Goal: Task Accomplishment & Management: Use online tool/utility

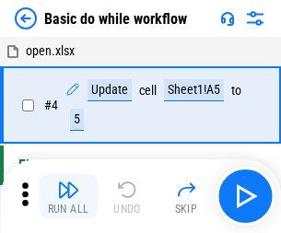
click at [68, 196] on img "button" at bounding box center [68, 190] width 22 height 22
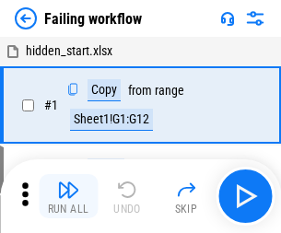
click at [68, 196] on img "button" at bounding box center [68, 190] width 22 height 22
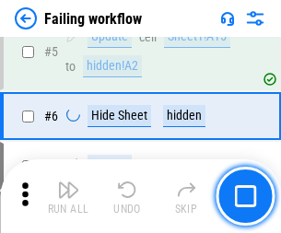
scroll to position [391, 0]
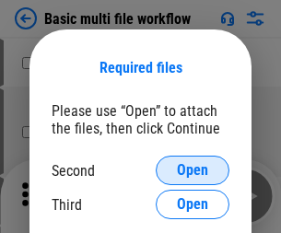
click at [193, 170] on span "Open" at bounding box center [192, 170] width 31 height 15
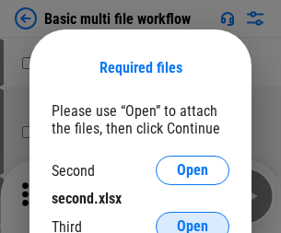
click at [193, 219] on span "Open" at bounding box center [192, 226] width 31 height 15
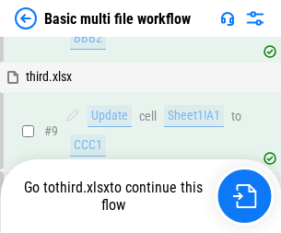
scroll to position [641, 0]
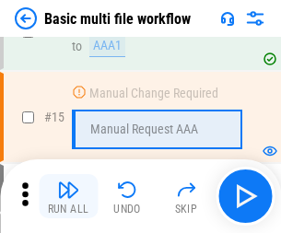
click at [68, 196] on img "button" at bounding box center [68, 190] width 22 height 22
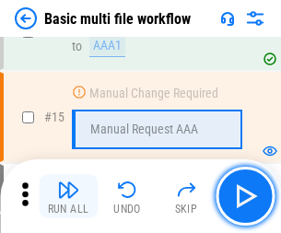
scroll to position [1226, 0]
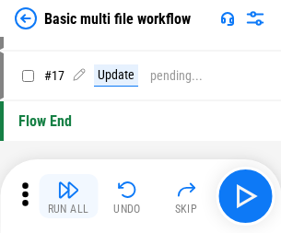
click at [68, 196] on img "button" at bounding box center [68, 190] width 22 height 22
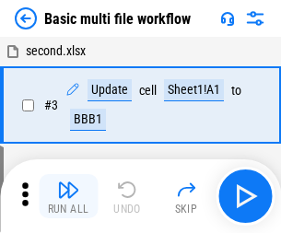
click at [68, 196] on img "button" at bounding box center [68, 190] width 22 height 22
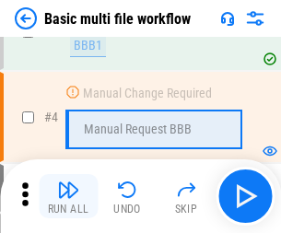
click at [68, 196] on img "button" at bounding box center [68, 190] width 22 height 22
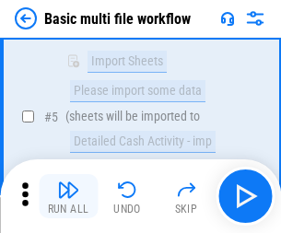
click at [68, 196] on img "button" at bounding box center [68, 190] width 22 height 22
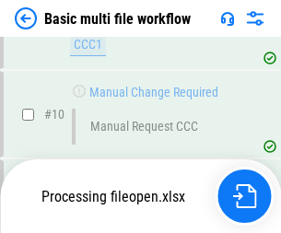
scroll to position [863, 0]
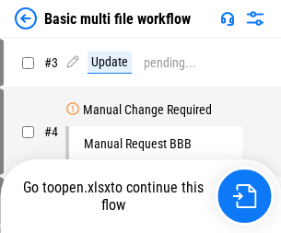
scroll to position [75, 0]
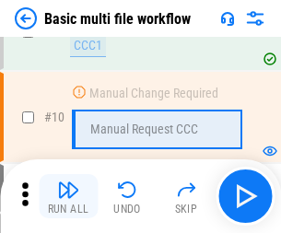
click at [68, 196] on img "button" at bounding box center [68, 190] width 22 height 22
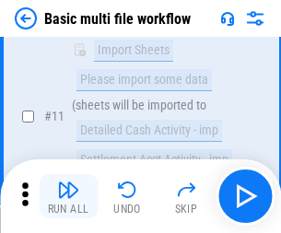
click at [68, 196] on img "button" at bounding box center [68, 190] width 22 height 22
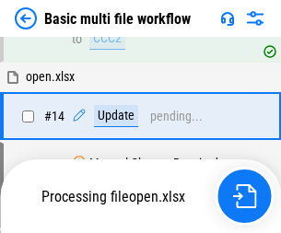
scroll to position [964, 0]
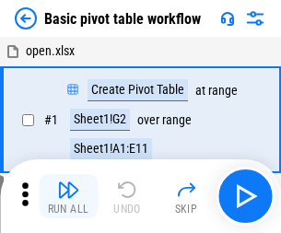
click at [68, 196] on img "button" at bounding box center [68, 190] width 22 height 22
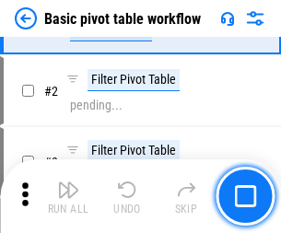
scroll to position [441, 0]
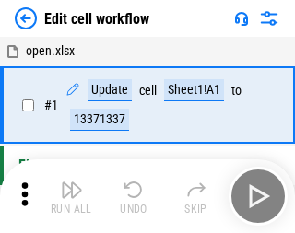
click at [68, 196] on img "button" at bounding box center [72, 190] width 22 height 22
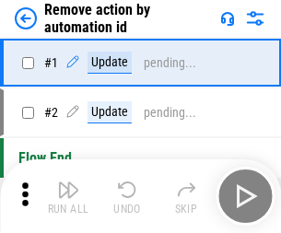
click at [68, 196] on img "button" at bounding box center [68, 190] width 22 height 22
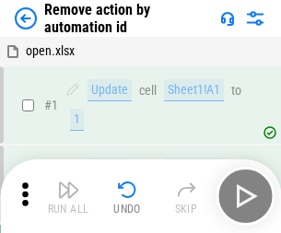
scroll to position [68, 0]
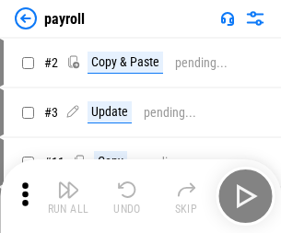
click at [68, 196] on img "button" at bounding box center [68, 190] width 22 height 22
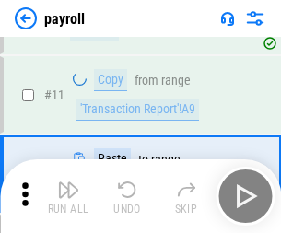
scroll to position [134, 0]
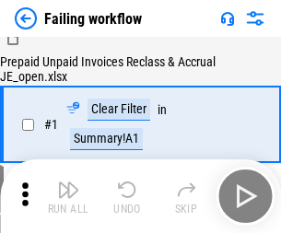
click at [68, 196] on img "button" at bounding box center [68, 190] width 22 height 22
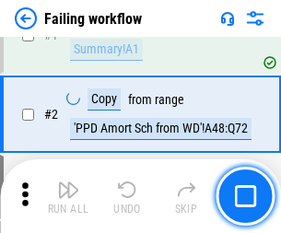
scroll to position [298, 0]
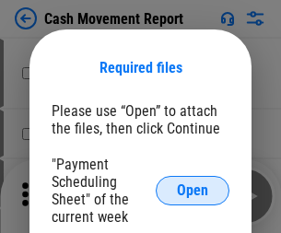
click at [193, 191] on span "Open" at bounding box center [192, 190] width 31 height 15
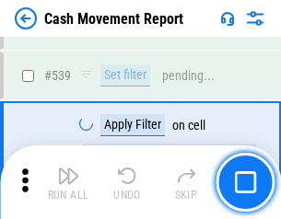
scroll to position [8178, 0]
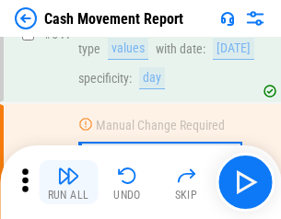
click at [68, 182] on img "button" at bounding box center [68, 176] width 22 height 22
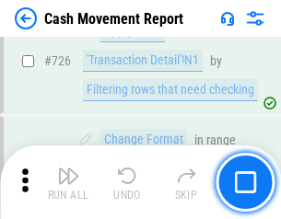
scroll to position [9614, 0]
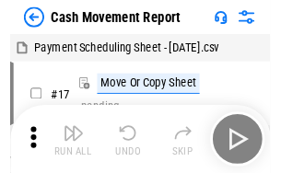
scroll to position [33, 0]
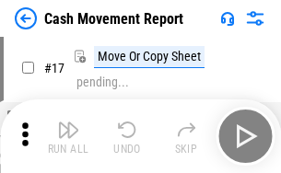
click at [68, 136] on img "button" at bounding box center [68, 130] width 22 height 22
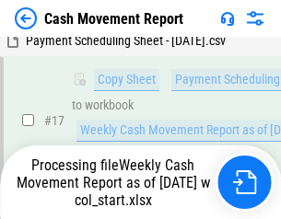
scroll to position [289, 0]
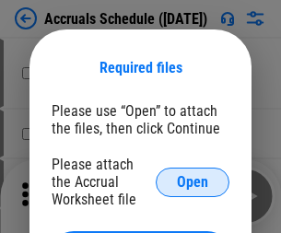
click at [193, 182] on span "Open" at bounding box center [192, 182] width 31 height 15
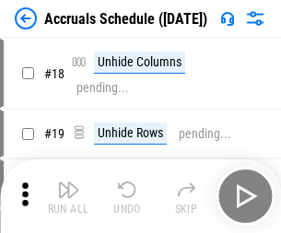
scroll to position [177, 0]
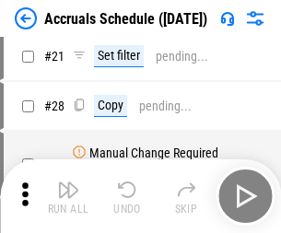
click at [68, 196] on img "button" at bounding box center [68, 190] width 22 height 22
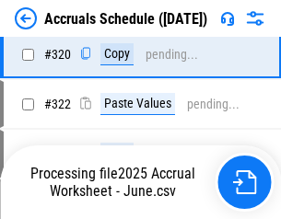
scroll to position [3427, 0]
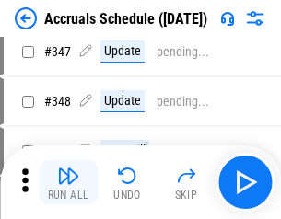
click at [68, 182] on img "button" at bounding box center [68, 176] width 22 height 22
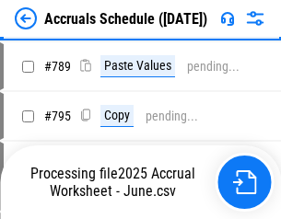
scroll to position [7740, 0]
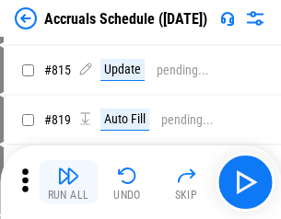
click at [68, 182] on img "button" at bounding box center [68, 176] width 22 height 22
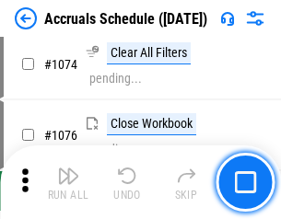
scroll to position [11036, 0]
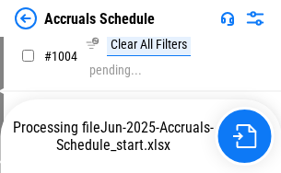
scroll to position [9387, 0]
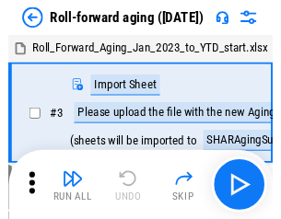
scroll to position [3, 0]
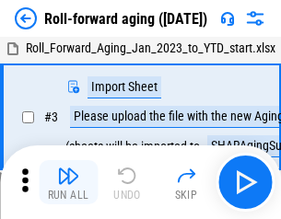
click at [68, 182] on img "button" at bounding box center [68, 176] width 22 height 22
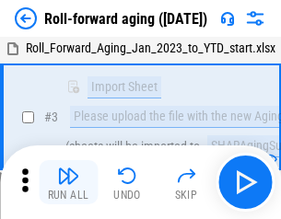
click at [68, 182] on img "button" at bounding box center [68, 176] width 22 height 22
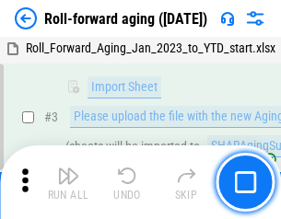
scroll to position [119, 0]
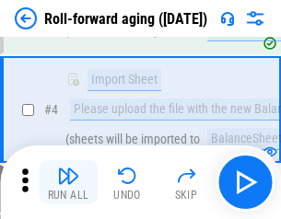
click at [68, 182] on img "button" at bounding box center [68, 176] width 22 height 22
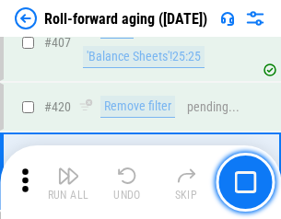
scroll to position [6390, 0]
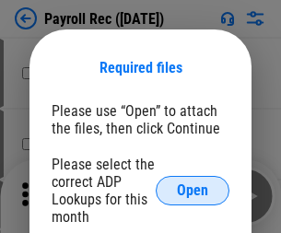
click at [193, 191] on span "Open" at bounding box center [192, 190] width 31 height 15
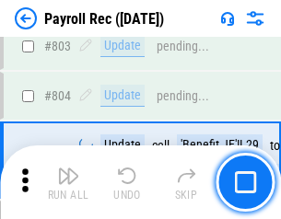
scroll to position [11707, 0]
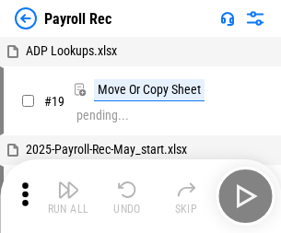
click at [68, 196] on img "button" at bounding box center [68, 190] width 22 height 22
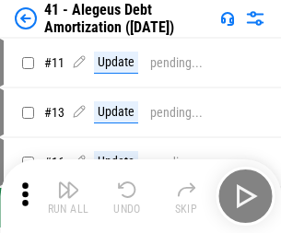
click at [68, 196] on img "button" at bounding box center [68, 190] width 22 height 22
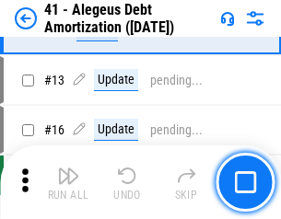
scroll to position [228, 0]
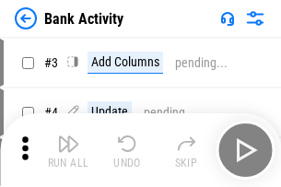
click at [68, 150] on img "button" at bounding box center [68, 144] width 22 height 22
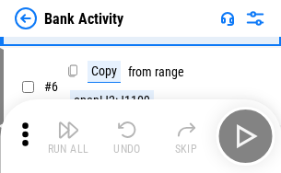
scroll to position [98, 0]
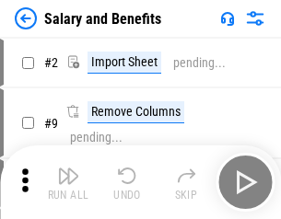
click at [68, 182] on img "button" at bounding box center [68, 176] width 22 height 22
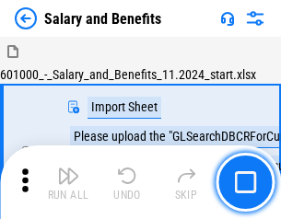
scroll to position [25, 0]
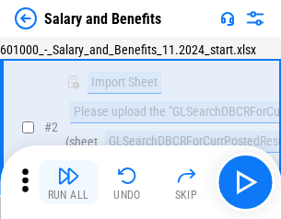
click at [68, 182] on img "button" at bounding box center [68, 176] width 22 height 22
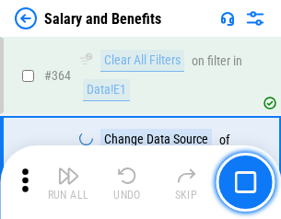
scroll to position [8677, 0]
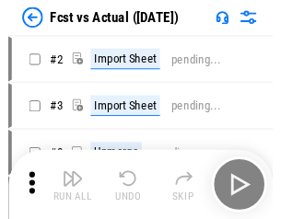
scroll to position [24, 0]
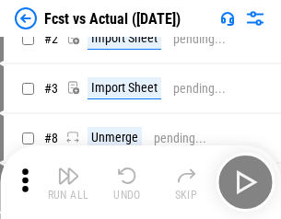
click at [68, 182] on img "button" at bounding box center [68, 176] width 22 height 22
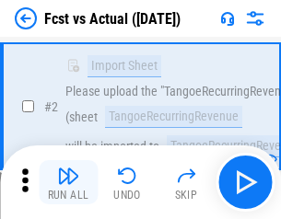
click at [68, 182] on img "button" at bounding box center [68, 176] width 22 height 22
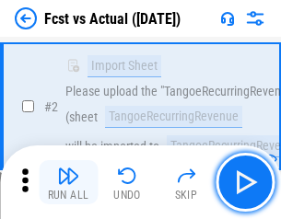
scroll to position [172, 0]
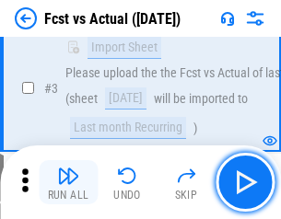
click at [68, 182] on img "button" at bounding box center [68, 176] width 22 height 22
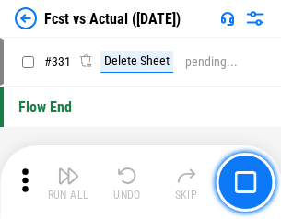
scroll to position [8820, 0]
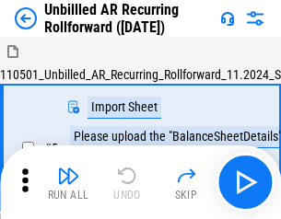
scroll to position [40, 0]
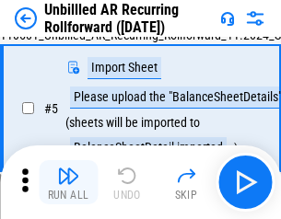
click at [68, 182] on img "button" at bounding box center [68, 176] width 22 height 22
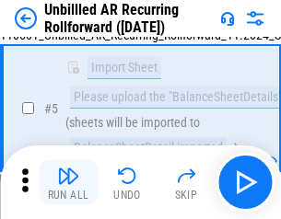
click at [68, 182] on img "button" at bounding box center [68, 176] width 22 height 22
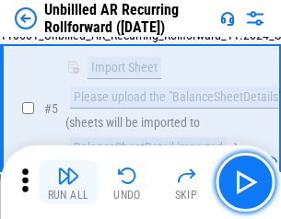
scroll to position [173, 0]
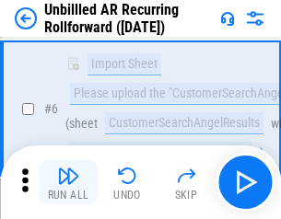
click at [68, 182] on img "button" at bounding box center [68, 176] width 22 height 22
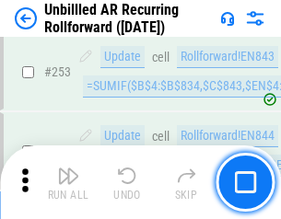
scroll to position [6259, 0]
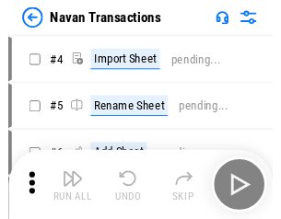
scroll to position [29, 0]
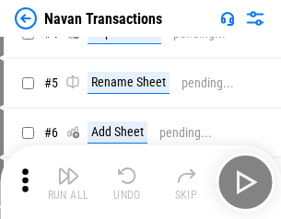
click at [68, 182] on img "button" at bounding box center [68, 176] width 22 height 22
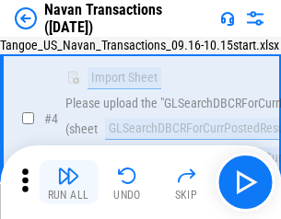
click at [68, 182] on img "button" at bounding box center [68, 176] width 22 height 22
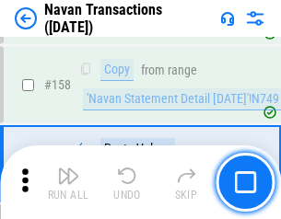
scroll to position [5974, 0]
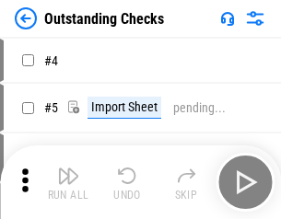
click at [68, 182] on img "button" at bounding box center [68, 176] width 22 height 22
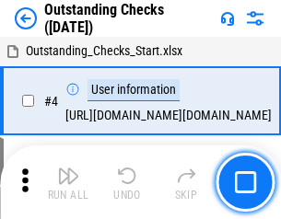
scroll to position [77, 0]
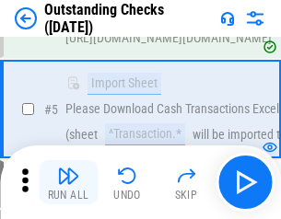
click at [68, 182] on img "button" at bounding box center [68, 176] width 22 height 22
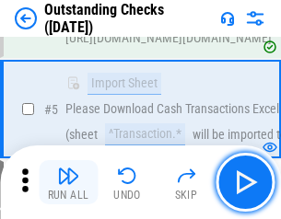
scroll to position [193, 0]
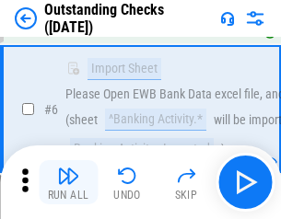
click at [68, 182] on img "button" at bounding box center [68, 176] width 22 height 22
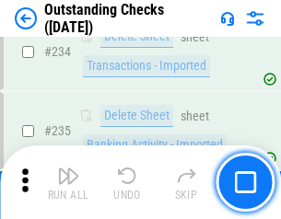
scroll to position [5595, 0]
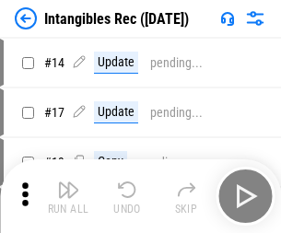
click at [68, 196] on img "button" at bounding box center [68, 190] width 22 height 22
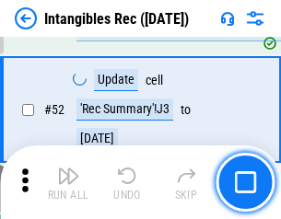
scroll to position [718, 0]
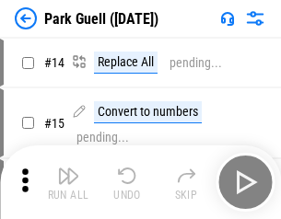
click at [68, 182] on img "button" at bounding box center [68, 176] width 22 height 22
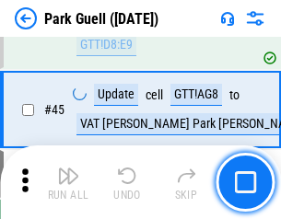
scroll to position [2304, 0]
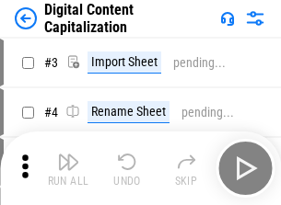
click at [68, 155] on img "button" at bounding box center [68, 162] width 22 height 22
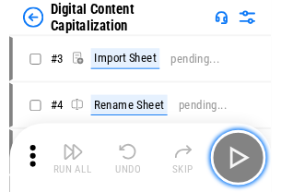
scroll to position [53, 0]
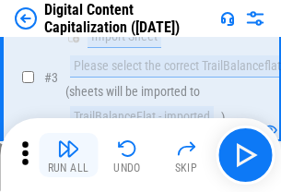
click at [68, 155] on img "button" at bounding box center [68, 148] width 22 height 22
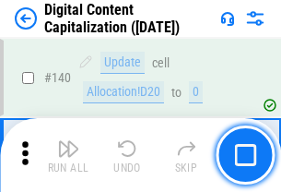
scroll to position [1954, 0]
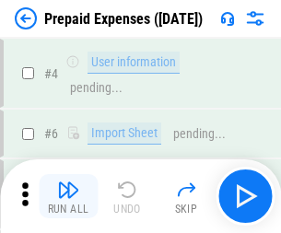
click at [68, 182] on img "button" at bounding box center [68, 190] width 22 height 22
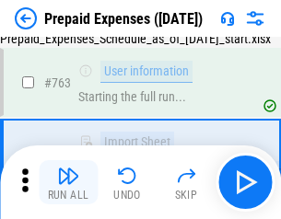
click at [68, 182] on img "button" at bounding box center [68, 176] width 22 height 22
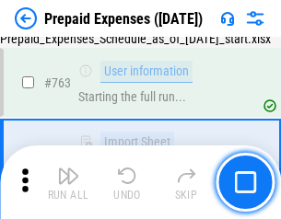
scroll to position [5216, 0]
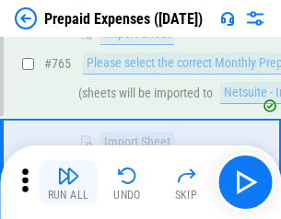
click at [68, 182] on img "button" at bounding box center [68, 176] width 22 height 22
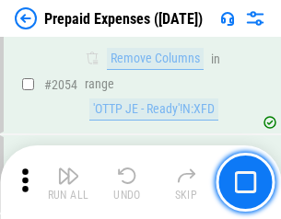
scroll to position [19261, 0]
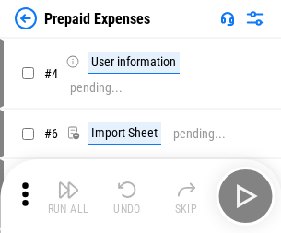
click at [68, 196] on img "button" at bounding box center [68, 190] width 22 height 22
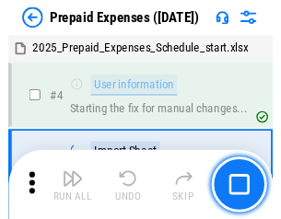
scroll to position [81, 0]
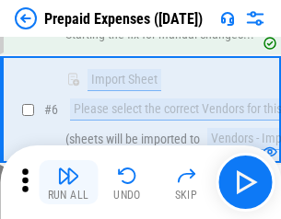
click at [68, 182] on img "button" at bounding box center [68, 176] width 22 height 22
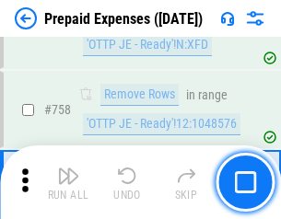
scroll to position [6566, 0]
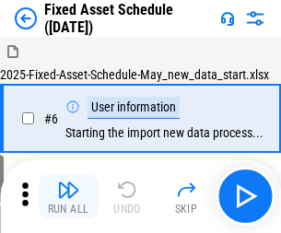
click at [68, 196] on img "button" at bounding box center [68, 190] width 22 height 22
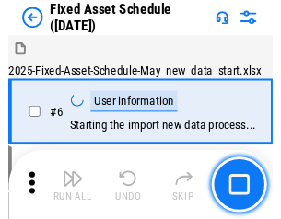
scroll to position [100, 0]
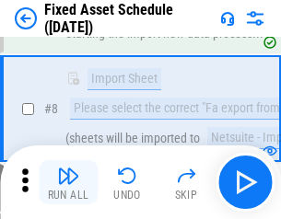
click at [68, 182] on img "button" at bounding box center [68, 176] width 22 height 22
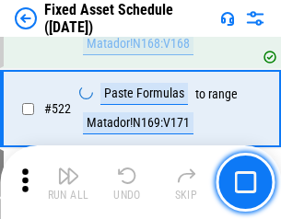
scroll to position [6404, 0]
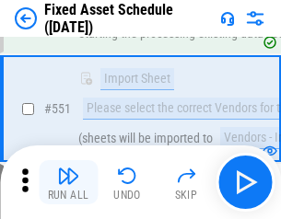
click at [68, 182] on img "button" at bounding box center [68, 176] width 22 height 22
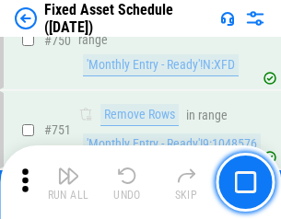
scroll to position [8983, 0]
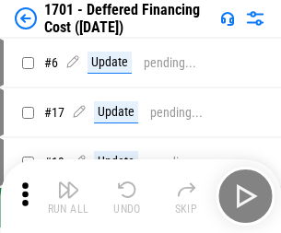
click at [68, 196] on img "button" at bounding box center [68, 190] width 22 height 22
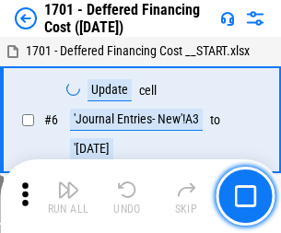
scroll to position [221, 0]
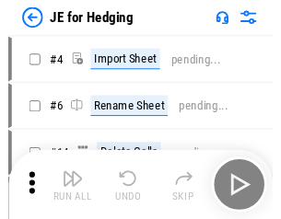
scroll to position [3, 0]
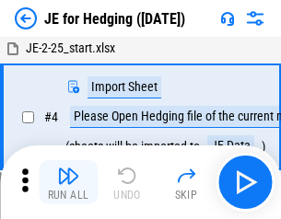
click at [68, 182] on img "button" at bounding box center [68, 176] width 22 height 22
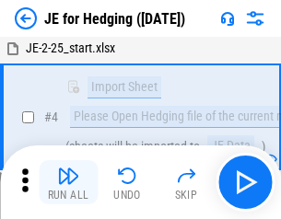
click at [68, 182] on img "button" at bounding box center [68, 176] width 22 height 22
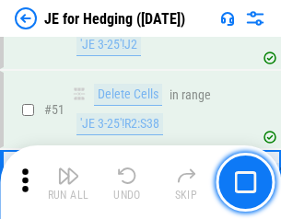
scroll to position [1193, 0]
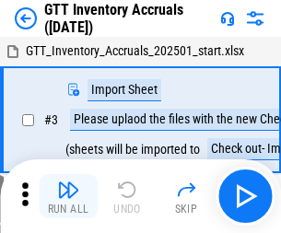
click at [68, 182] on img "button" at bounding box center [68, 190] width 22 height 22
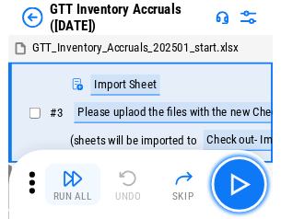
scroll to position [3, 0]
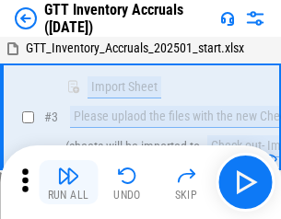
click at [68, 182] on img "button" at bounding box center [68, 176] width 22 height 22
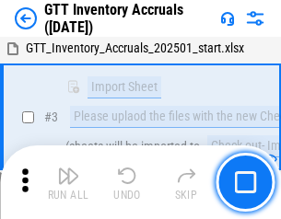
scroll to position [119, 0]
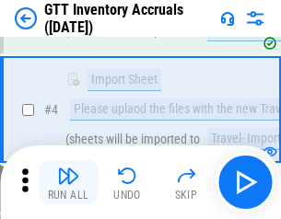
click at [68, 182] on img "button" at bounding box center [68, 176] width 22 height 22
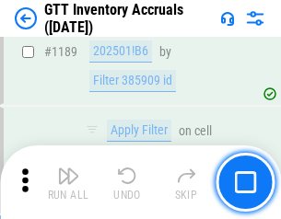
scroll to position [15047, 0]
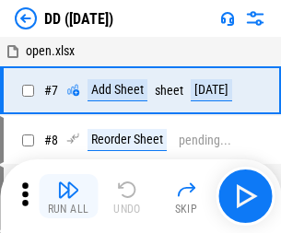
click at [68, 196] on img "button" at bounding box center [68, 190] width 22 height 22
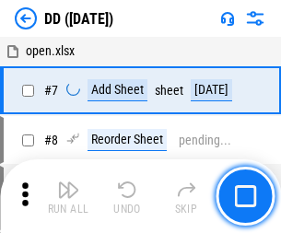
scroll to position [178, 0]
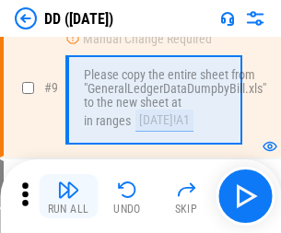
click at [68, 196] on img "button" at bounding box center [68, 190] width 22 height 22
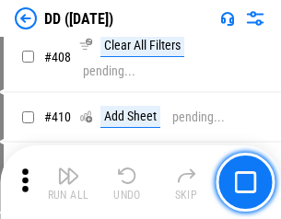
scroll to position [8244, 0]
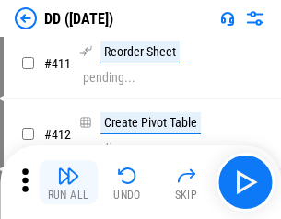
click at [68, 182] on img "button" at bounding box center [68, 176] width 22 height 22
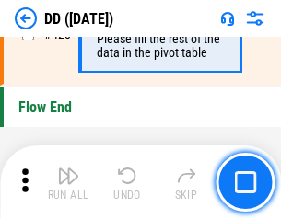
scroll to position [8819, 0]
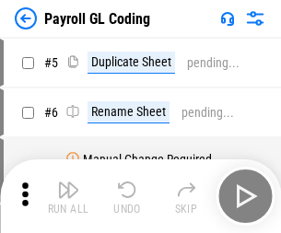
click at [68, 196] on img "button" at bounding box center [68, 190] width 22 height 22
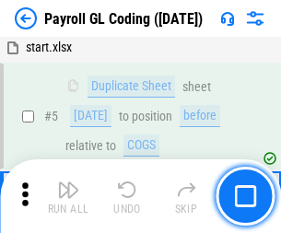
scroll to position [221, 0]
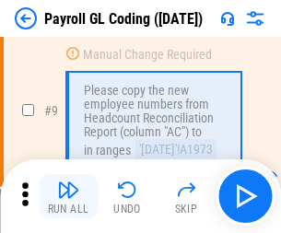
click at [68, 196] on img "button" at bounding box center [68, 190] width 22 height 22
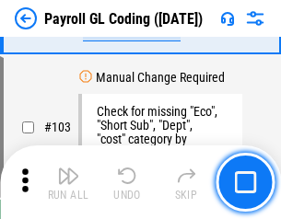
scroll to position [4323, 0]
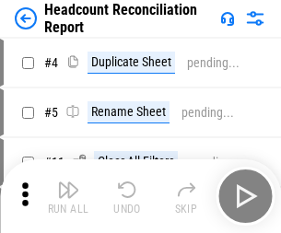
click at [68, 196] on img "button" at bounding box center [68, 190] width 22 height 22
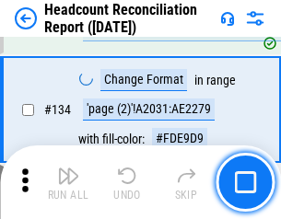
scroll to position [2215, 0]
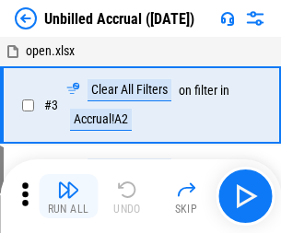
click at [68, 196] on img "button" at bounding box center [68, 190] width 22 height 22
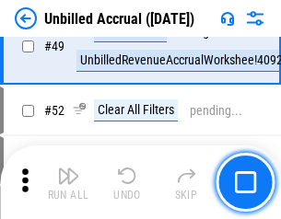
scroll to position [1671, 0]
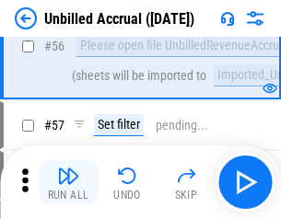
click at [68, 182] on img "button" at bounding box center [68, 176] width 22 height 22
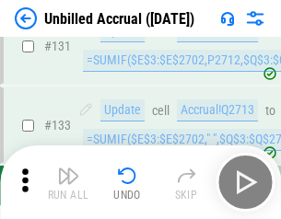
scroll to position [5489, 0]
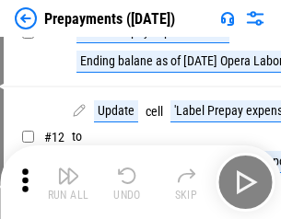
scroll to position [115, 0]
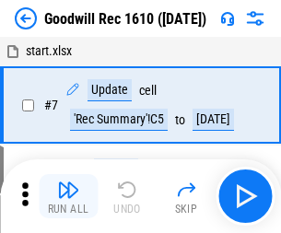
click at [68, 196] on img "button" at bounding box center [68, 190] width 22 height 22
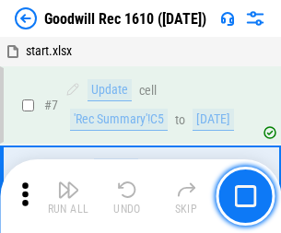
scroll to position [315, 0]
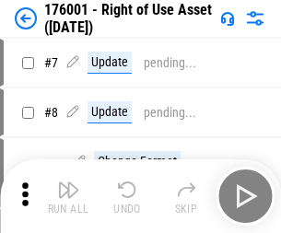
click at [68, 196] on img "button" at bounding box center [68, 190] width 22 height 22
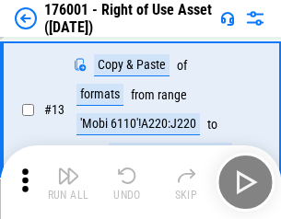
scroll to position [119, 0]
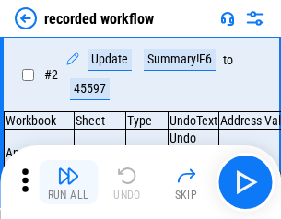
click at [68, 182] on img "button" at bounding box center [68, 176] width 22 height 22
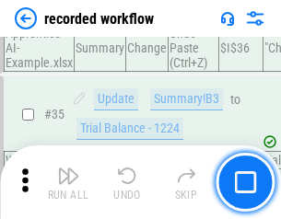
scroll to position [5759, 0]
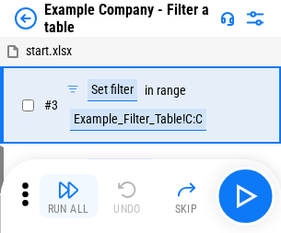
click at [68, 196] on img "button" at bounding box center [68, 190] width 22 height 22
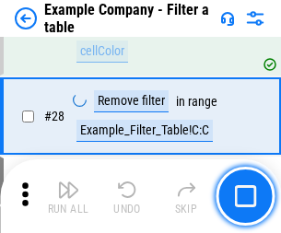
scroll to position [1686, 0]
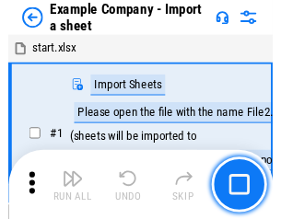
scroll to position [29, 0]
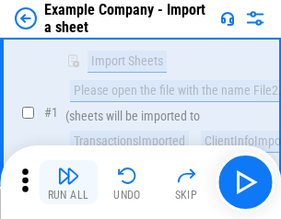
click at [68, 182] on img "button" at bounding box center [68, 176] width 22 height 22
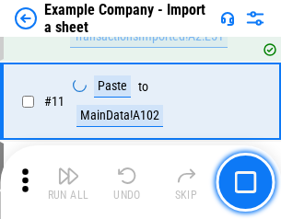
scroll to position [407, 0]
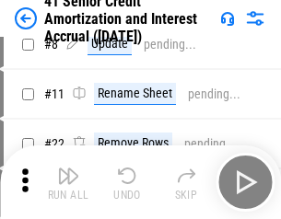
click at [68, 182] on img "button" at bounding box center [68, 176] width 22 height 22
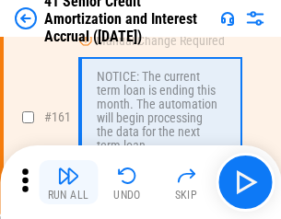
click at [68, 182] on img "button" at bounding box center [68, 176] width 22 height 22
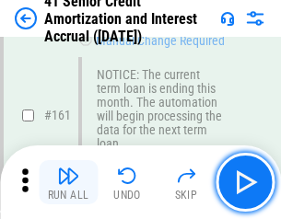
scroll to position [1971, 0]
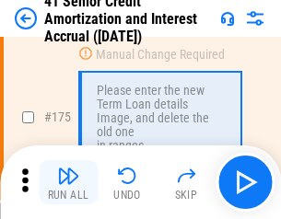
click at [68, 182] on img "button" at bounding box center [68, 176] width 22 height 22
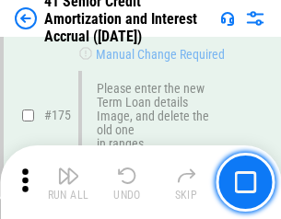
scroll to position [2158, 0]
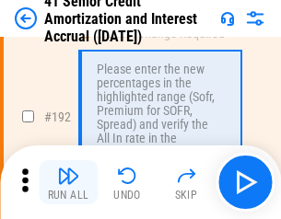
click at [68, 182] on img "button" at bounding box center [68, 176] width 22 height 22
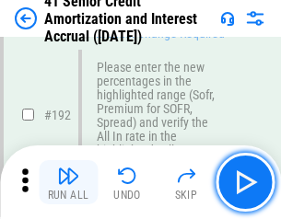
scroll to position [2351, 0]
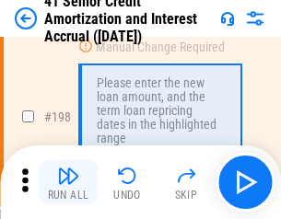
click at [68, 182] on img "button" at bounding box center [68, 176] width 22 height 22
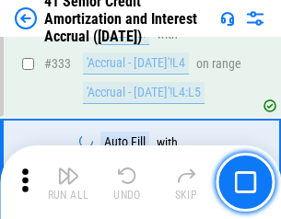
scroll to position [4707, 0]
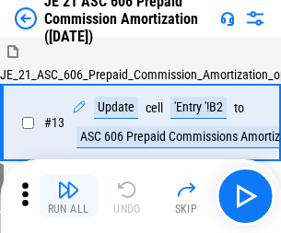
click at [68, 182] on img "button" at bounding box center [68, 190] width 22 height 22
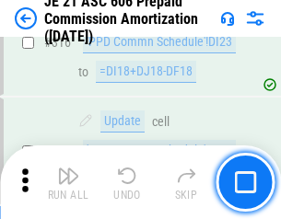
scroll to position [3440, 0]
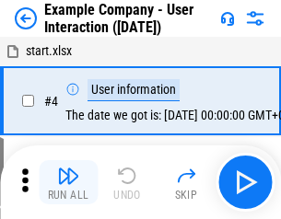
click at [68, 182] on img "button" at bounding box center [68, 176] width 22 height 22
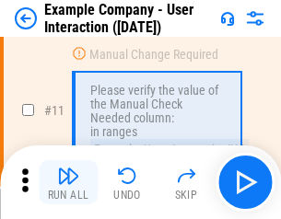
click at [68, 182] on img "button" at bounding box center [68, 176] width 22 height 22
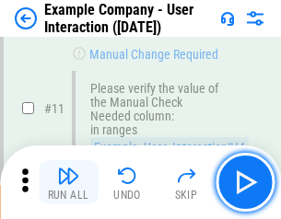
scroll to position [399, 0]
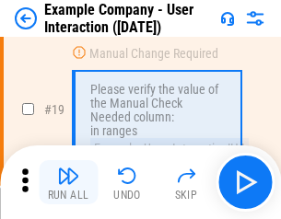
click at [68, 182] on img "button" at bounding box center [68, 176] width 22 height 22
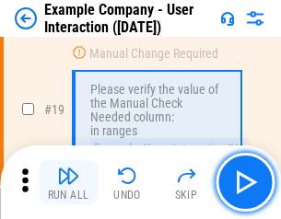
click at [68, 182] on img "button" at bounding box center [68, 176] width 22 height 22
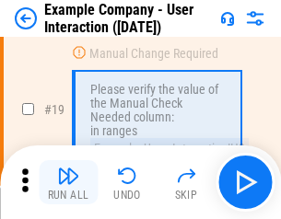
click at [68, 182] on img "button" at bounding box center [68, 176] width 22 height 22
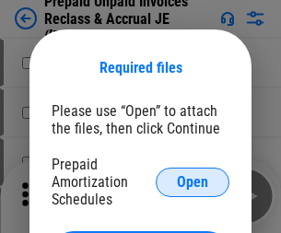
click at [193, 182] on span "Open" at bounding box center [192, 182] width 31 height 15
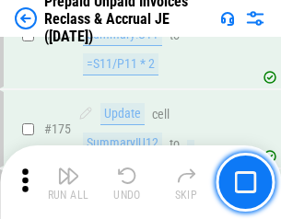
scroll to position [2488, 0]
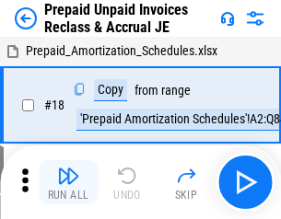
click at [68, 182] on img "button" at bounding box center [68, 176] width 22 height 22
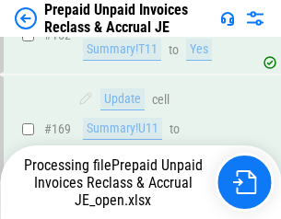
scroll to position [2394, 0]
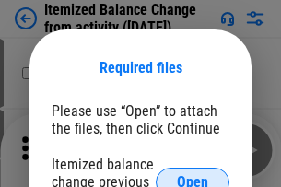
click at [193, 175] on span "Open" at bounding box center [192, 182] width 31 height 15
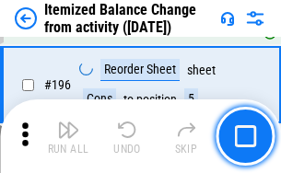
scroll to position [3546, 0]
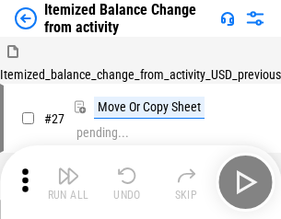
scroll to position [29, 0]
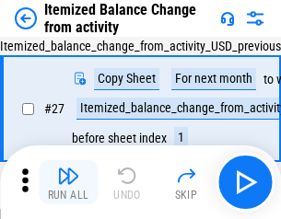
click at [68, 182] on img "button" at bounding box center [68, 176] width 22 height 22
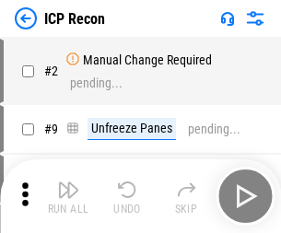
scroll to position [8, 0]
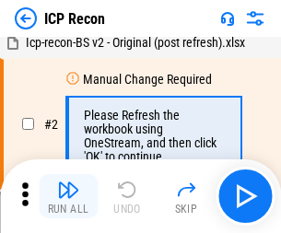
click at [68, 196] on img "button" at bounding box center [68, 190] width 22 height 22
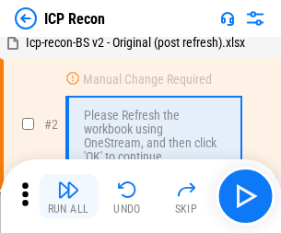
click at [68, 196] on img "button" at bounding box center [68, 190] width 22 height 22
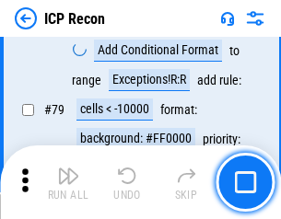
scroll to position [1806, 0]
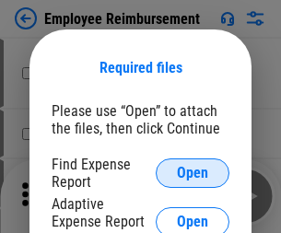
click at [193, 173] on span "Open" at bounding box center [192, 173] width 31 height 15
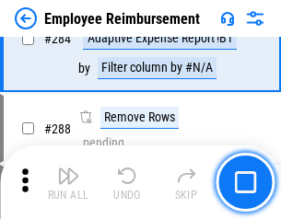
scroll to position [5009, 0]
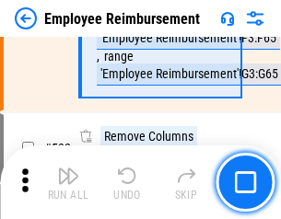
click at [68, 182] on img "button" at bounding box center [68, 176] width 22 height 22
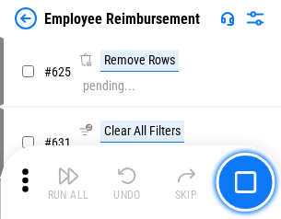
scroll to position [11032, 0]
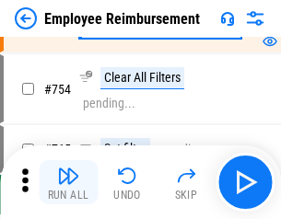
click at [68, 182] on img "button" at bounding box center [68, 176] width 22 height 22
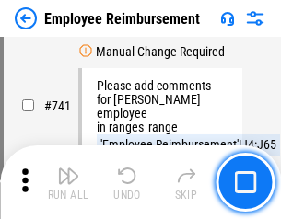
scroll to position [12928, 0]
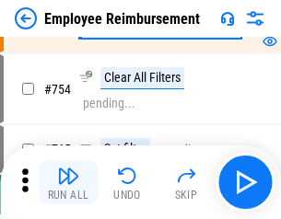
click at [68, 182] on img "button" at bounding box center [68, 176] width 22 height 22
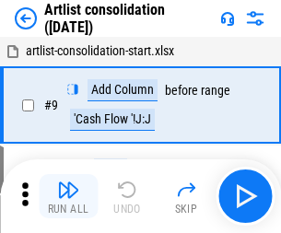
click at [68, 196] on img "button" at bounding box center [68, 190] width 22 height 22
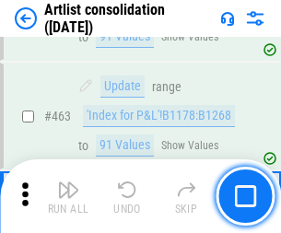
scroll to position [8068, 0]
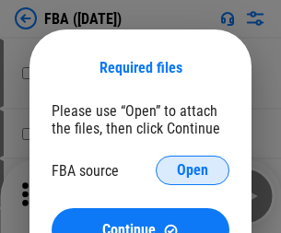
click at [193, 170] on span "Open" at bounding box center [192, 170] width 31 height 15
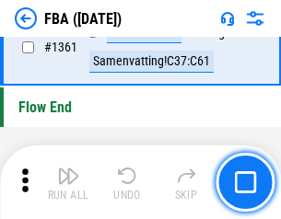
scroll to position [19789, 0]
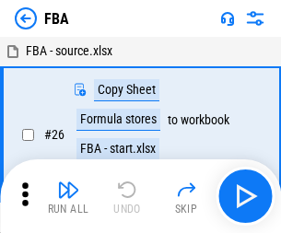
scroll to position [18, 0]
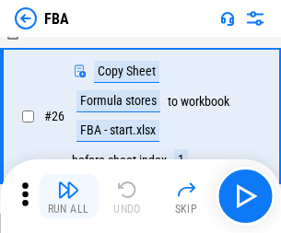
click at [68, 196] on img "button" at bounding box center [68, 190] width 22 height 22
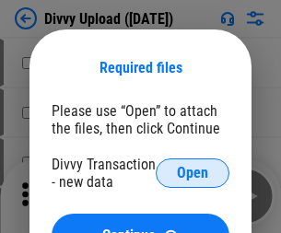
click at [193, 173] on span "Open" at bounding box center [192, 173] width 31 height 15
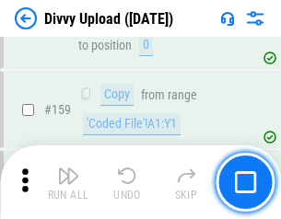
scroll to position [1908, 0]
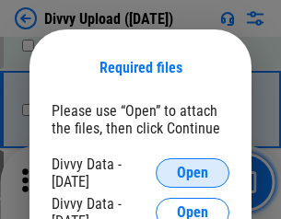
click at [193, 173] on span "Open" at bounding box center [192, 173] width 31 height 15
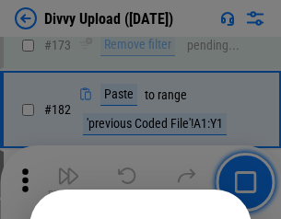
scroll to position [2068, 0]
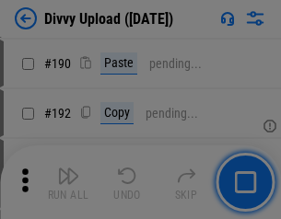
scroll to position [2326, 0]
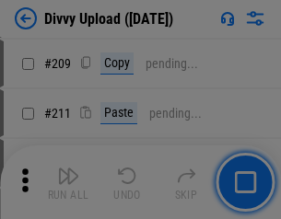
scroll to position [3130, 0]
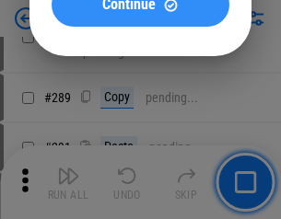
click at [140, 12] on span "Continue" at bounding box center [128, 4] width 53 height 15
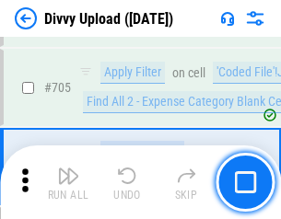
scroll to position [12605, 0]
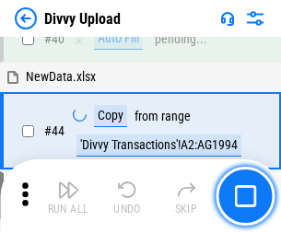
scroll to position [203, 0]
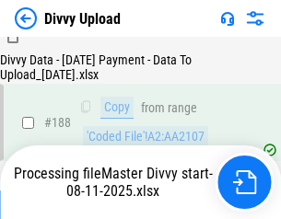
scroll to position [2169, 0]
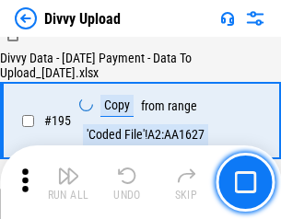
scroll to position [2575, 0]
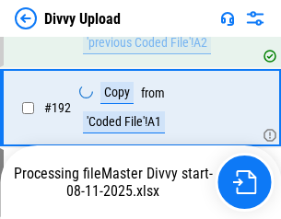
scroll to position [2468, 0]
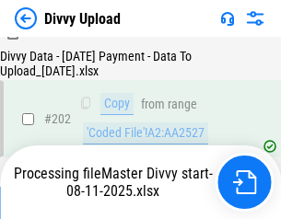
scroll to position [2982, 0]
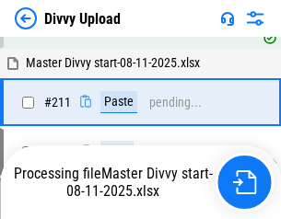
scroll to position [3561, 0]
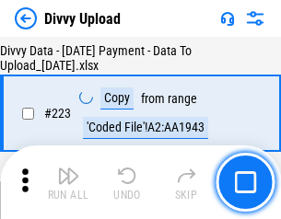
scroll to position [4201, 0]
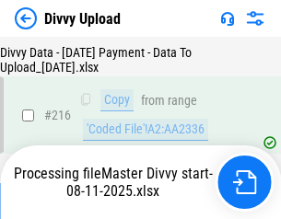
scroll to position [3794, 0]
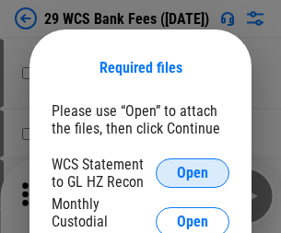
click at [193, 173] on span "Open" at bounding box center [192, 173] width 31 height 15
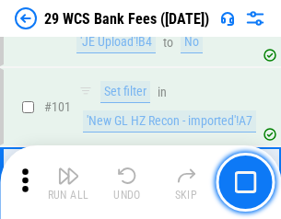
scroll to position [1796, 0]
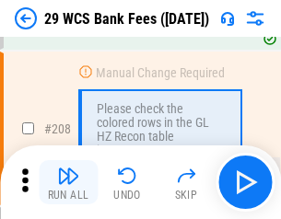
click at [68, 182] on img "button" at bounding box center [68, 176] width 22 height 22
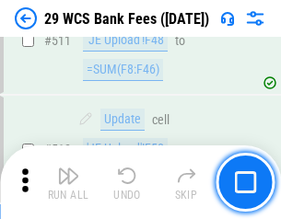
scroll to position [9271, 0]
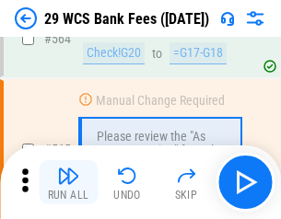
click at [68, 182] on img "button" at bounding box center [68, 176] width 22 height 22
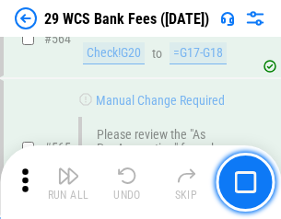
scroll to position [9965, 0]
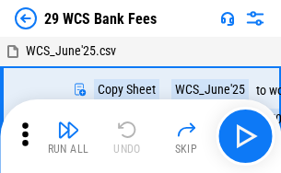
scroll to position [33, 0]
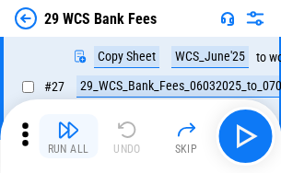
click at [68, 136] on img "button" at bounding box center [68, 130] width 22 height 22
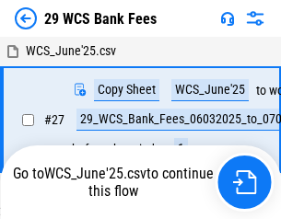
scroll to position [10, 0]
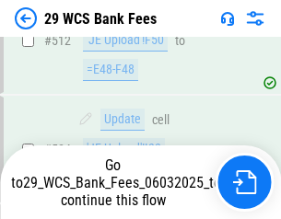
scroll to position [9837, 0]
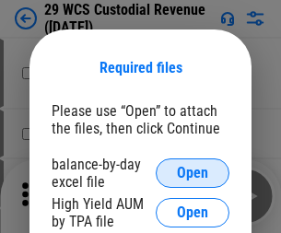
click at [193, 173] on span "Open" at bounding box center [192, 173] width 31 height 15
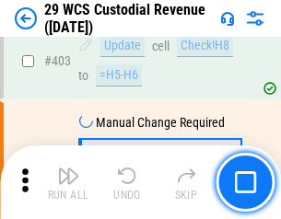
scroll to position [8535, 0]
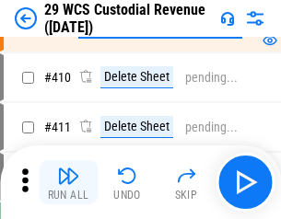
click at [68, 182] on img "button" at bounding box center [68, 176] width 22 height 22
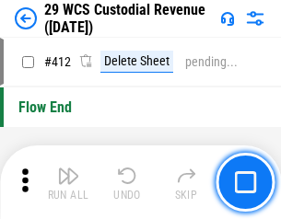
scroll to position [8800, 0]
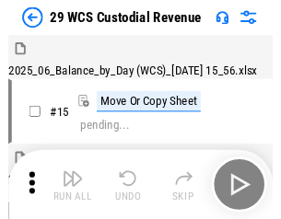
scroll to position [44, 0]
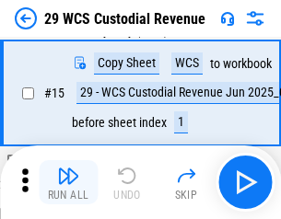
click at [68, 182] on img "button" at bounding box center [68, 176] width 22 height 22
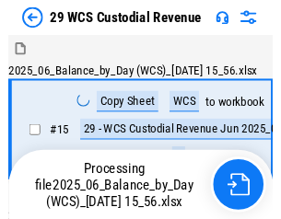
scroll to position [44, 0]
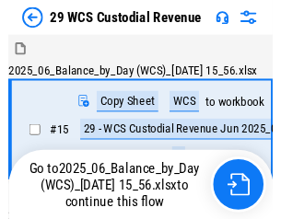
scroll to position [34, 0]
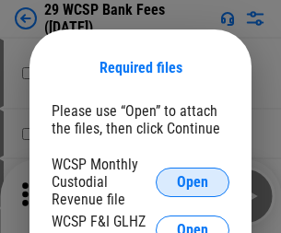
click at [193, 182] on span "Open" at bounding box center [192, 182] width 31 height 15
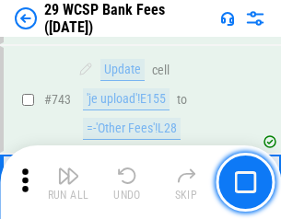
scroll to position [9286, 0]
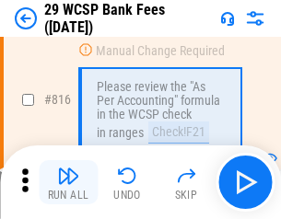
click at [68, 182] on img "button" at bounding box center [68, 176] width 22 height 22
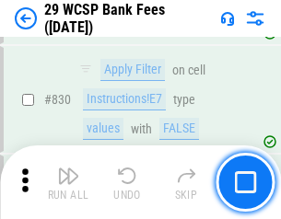
scroll to position [11691, 0]
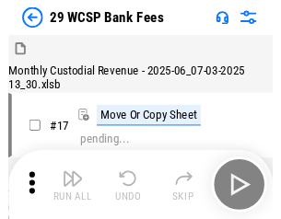
scroll to position [44, 0]
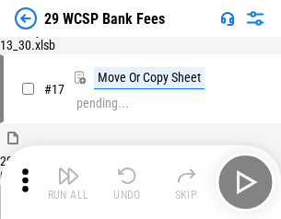
click at [68, 182] on img "button" at bounding box center [68, 176] width 22 height 22
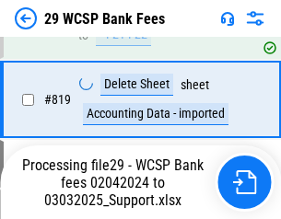
scroll to position [11439, 0]
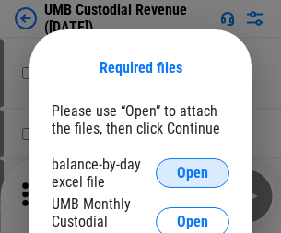
click at [193, 173] on span "Open" at bounding box center [192, 173] width 31 height 15
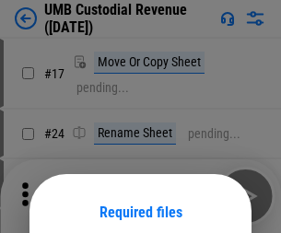
scroll to position [145, 0]
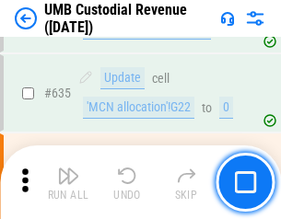
scroll to position [9643, 0]
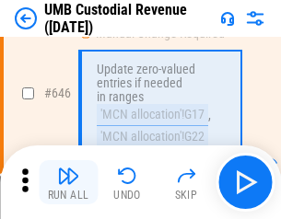
click at [68, 182] on img "button" at bounding box center [68, 176] width 22 height 22
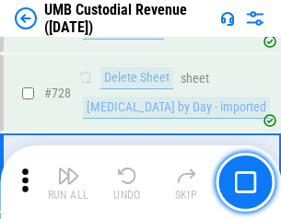
scroll to position [11367, 0]
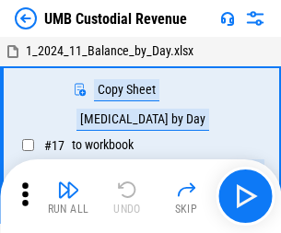
scroll to position [14, 0]
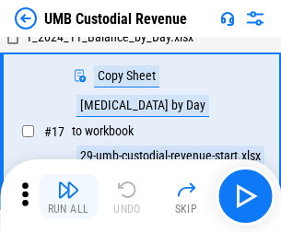
click at [68, 196] on img "button" at bounding box center [68, 190] width 22 height 22
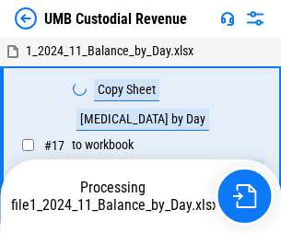
scroll to position [14, 0]
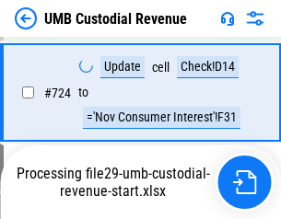
scroll to position [11245, 0]
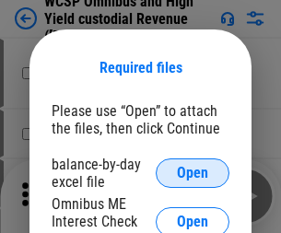
click at [193, 173] on span "Open" at bounding box center [192, 173] width 31 height 15
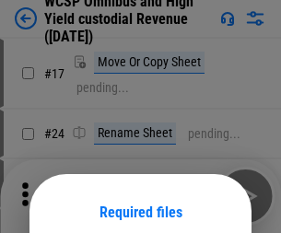
scroll to position [145, 0]
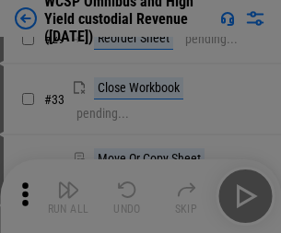
scroll to position [421, 0]
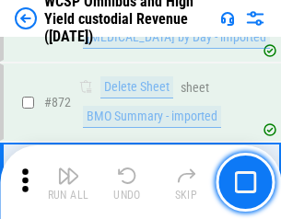
scroll to position [15595, 0]
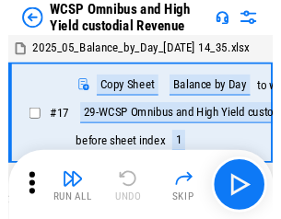
scroll to position [10, 0]
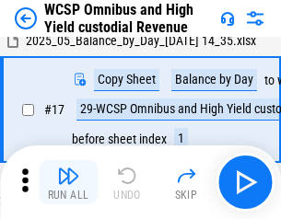
click at [68, 182] on img "button" at bounding box center [68, 176] width 22 height 22
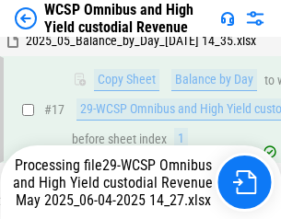
scroll to position [383, 0]
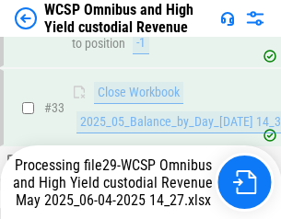
scroll to position [912, 0]
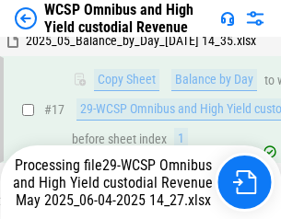
scroll to position [383, 0]
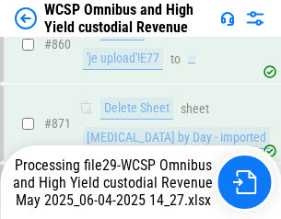
scroll to position [15553, 0]
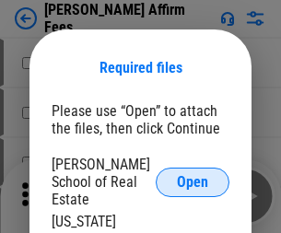
click at [193, 175] on span "Open" at bounding box center [192, 182] width 31 height 15
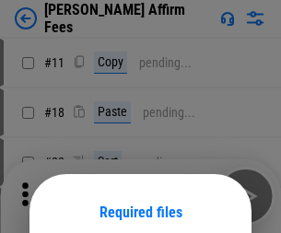
scroll to position [145, 0]
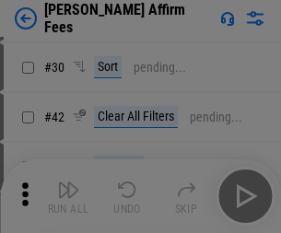
scroll to position [375, 0]
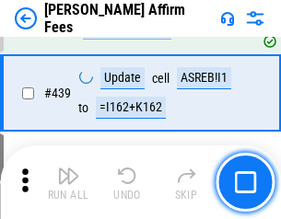
scroll to position [4238, 0]
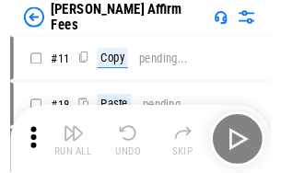
scroll to position [18, 0]
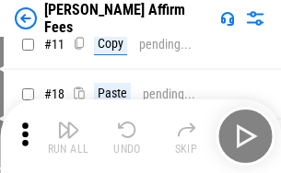
click at [68, 136] on img "button" at bounding box center [68, 130] width 22 height 22
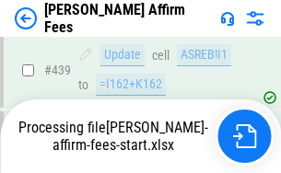
scroll to position [4833, 0]
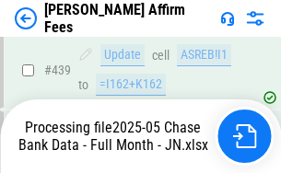
scroll to position [4768, 0]
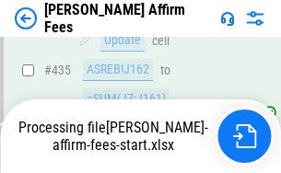
scroll to position [5033, 0]
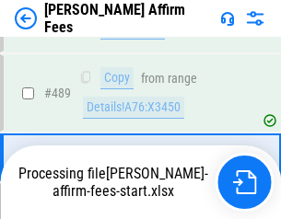
scroll to position [4810, 0]
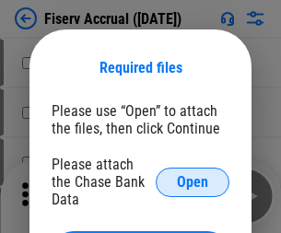
click at [193, 175] on span "Open" at bounding box center [192, 182] width 31 height 15
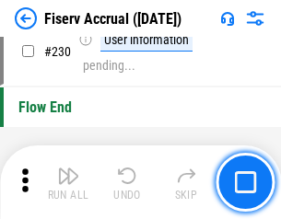
scroll to position [5839, 0]
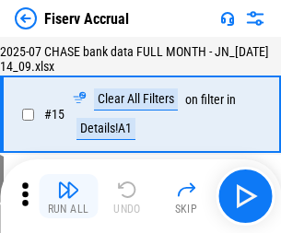
click at [68, 196] on img "button" at bounding box center [68, 190] width 22 height 22
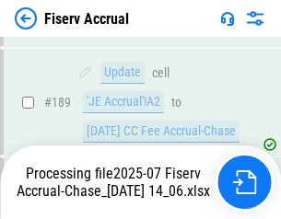
scroll to position [4736, 0]
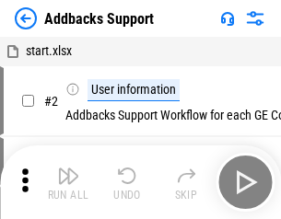
click at [68, 182] on img "button" at bounding box center [68, 176] width 22 height 22
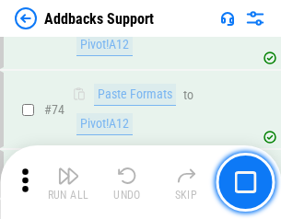
scroll to position [1342, 0]
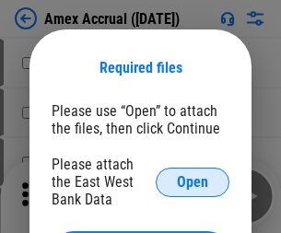
click at [193, 182] on span "Open" at bounding box center [192, 182] width 31 height 15
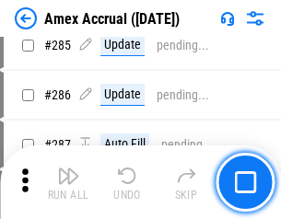
scroll to position [5045, 0]
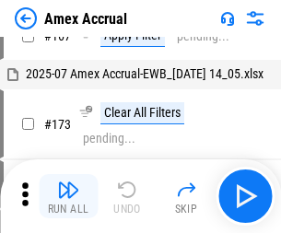
click at [68, 196] on img "button" at bounding box center [68, 190] width 22 height 22
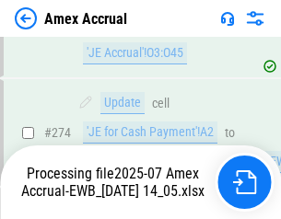
scroll to position [5491, 0]
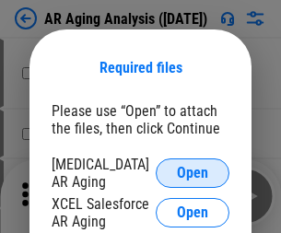
click at [193, 170] on span "Open" at bounding box center [192, 173] width 31 height 15
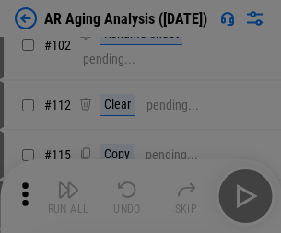
scroll to position [253, 0]
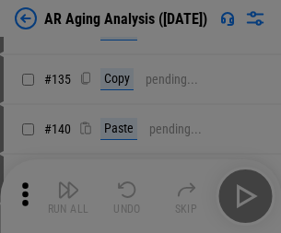
scroll to position [555, 0]
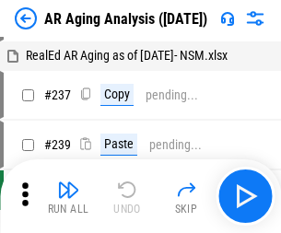
scroll to position [18, 0]
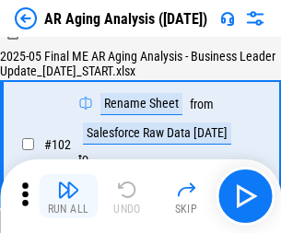
click at [68, 196] on img "button" at bounding box center [68, 190] width 22 height 22
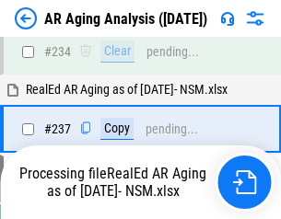
scroll to position [2856, 0]
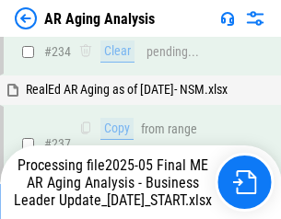
scroll to position [2835, 0]
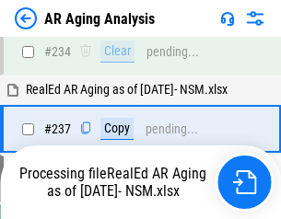
scroll to position [2835, 0]
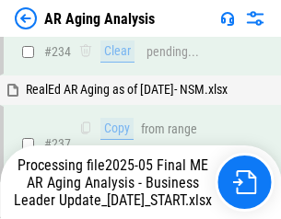
scroll to position [2912, 0]
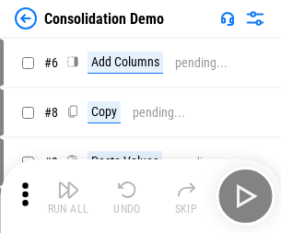
click at [68, 196] on img "button" at bounding box center [68, 190] width 22 height 22
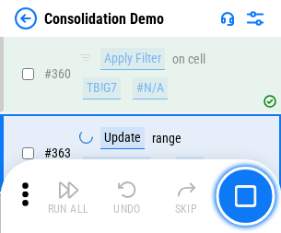
scroll to position [6176, 0]
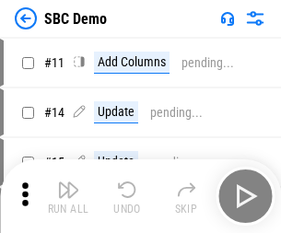
click at [68, 196] on img "button" at bounding box center [68, 190] width 22 height 22
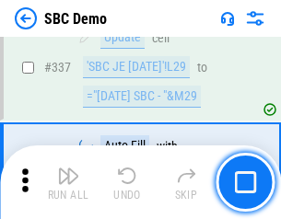
scroll to position [4847, 0]
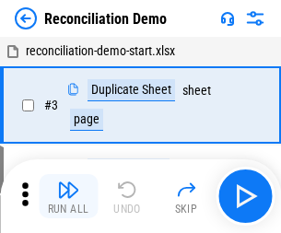
click at [68, 196] on img "button" at bounding box center [68, 190] width 22 height 22
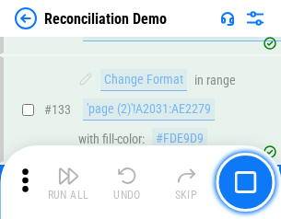
scroll to position [2188, 0]
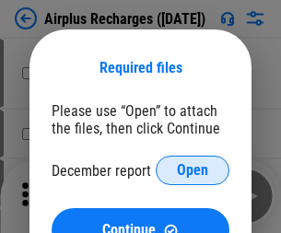
click at [193, 170] on span "Open" at bounding box center [192, 170] width 31 height 15
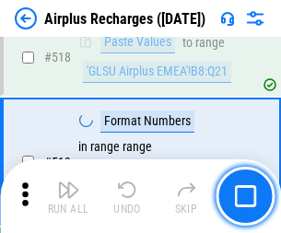
scroll to position [7929, 0]
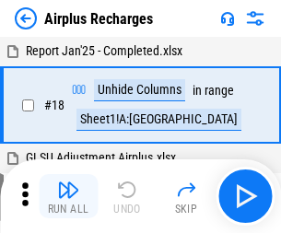
click at [68, 196] on img "button" at bounding box center [68, 190] width 22 height 22
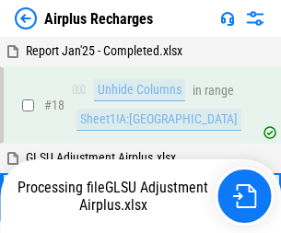
scroll to position [81, 0]
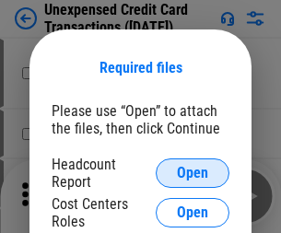
click at [193, 173] on span "Open" at bounding box center [192, 173] width 31 height 15
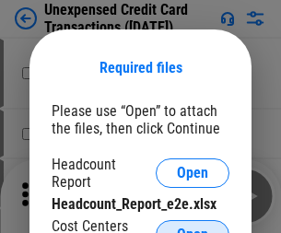
click at [193, 228] on span "Open" at bounding box center [192, 235] width 31 height 15
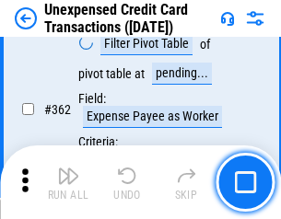
scroll to position [4739, 0]
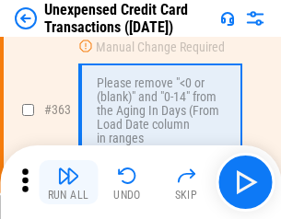
click at [68, 182] on img "button" at bounding box center [68, 176] width 22 height 22
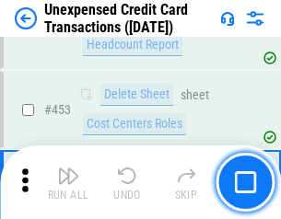
scroll to position [6285, 0]
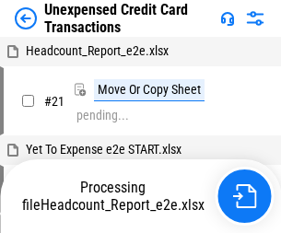
scroll to position [29, 0]
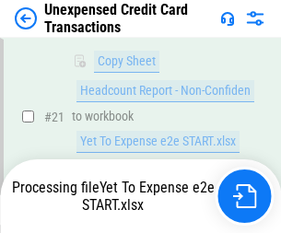
scroll to position [299, 0]
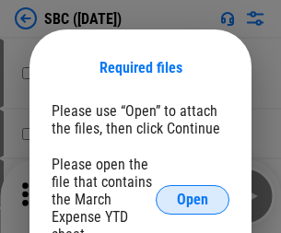
click at [193, 199] on span "Open" at bounding box center [192, 200] width 31 height 15
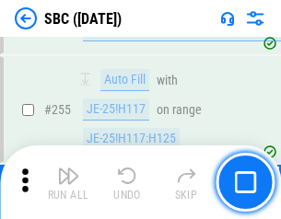
scroll to position [3601, 0]
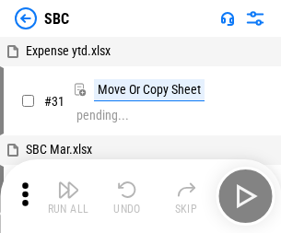
click at [68, 196] on img "button" at bounding box center [68, 190] width 22 height 22
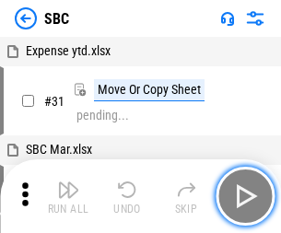
scroll to position [18, 0]
